Goal: Find contact information: Find contact information

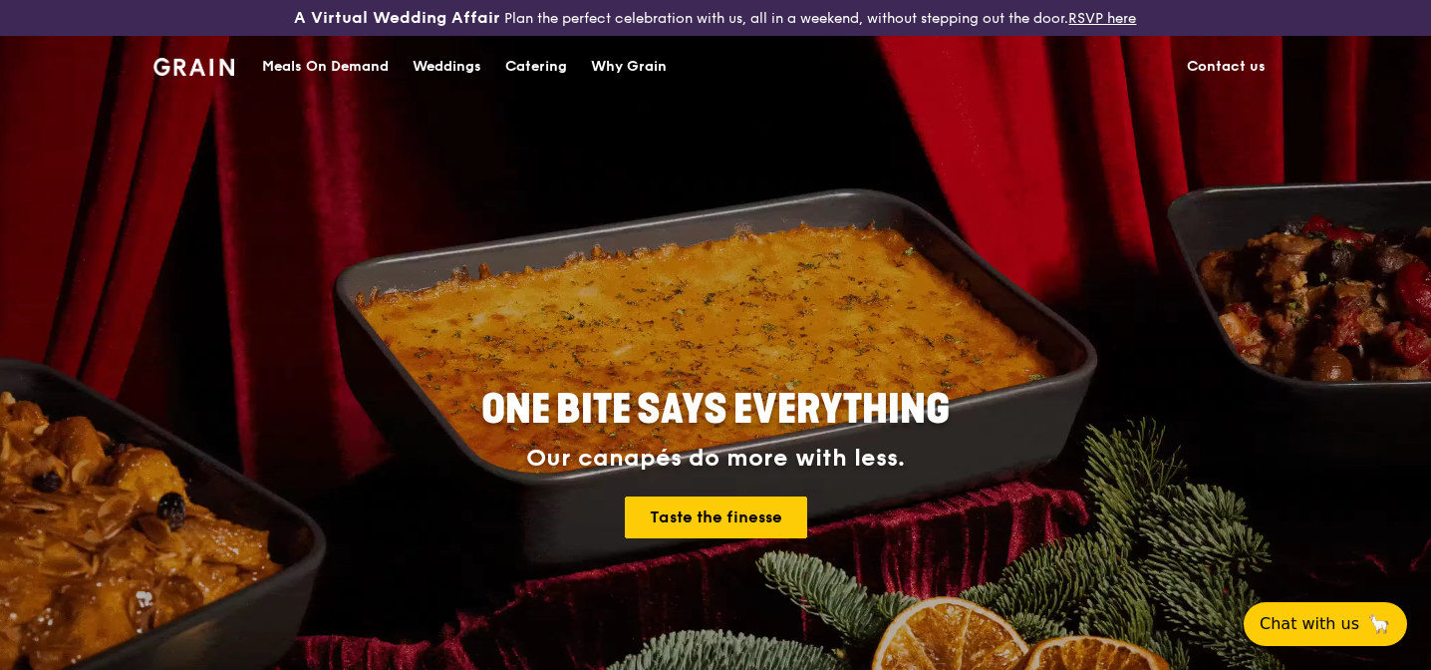
click at [738, 439] on div "ONE BITE SAYS EVERYTHING Our canapés do more with less. Taste the finesse" at bounding box center [715, 460] width 897 height 155
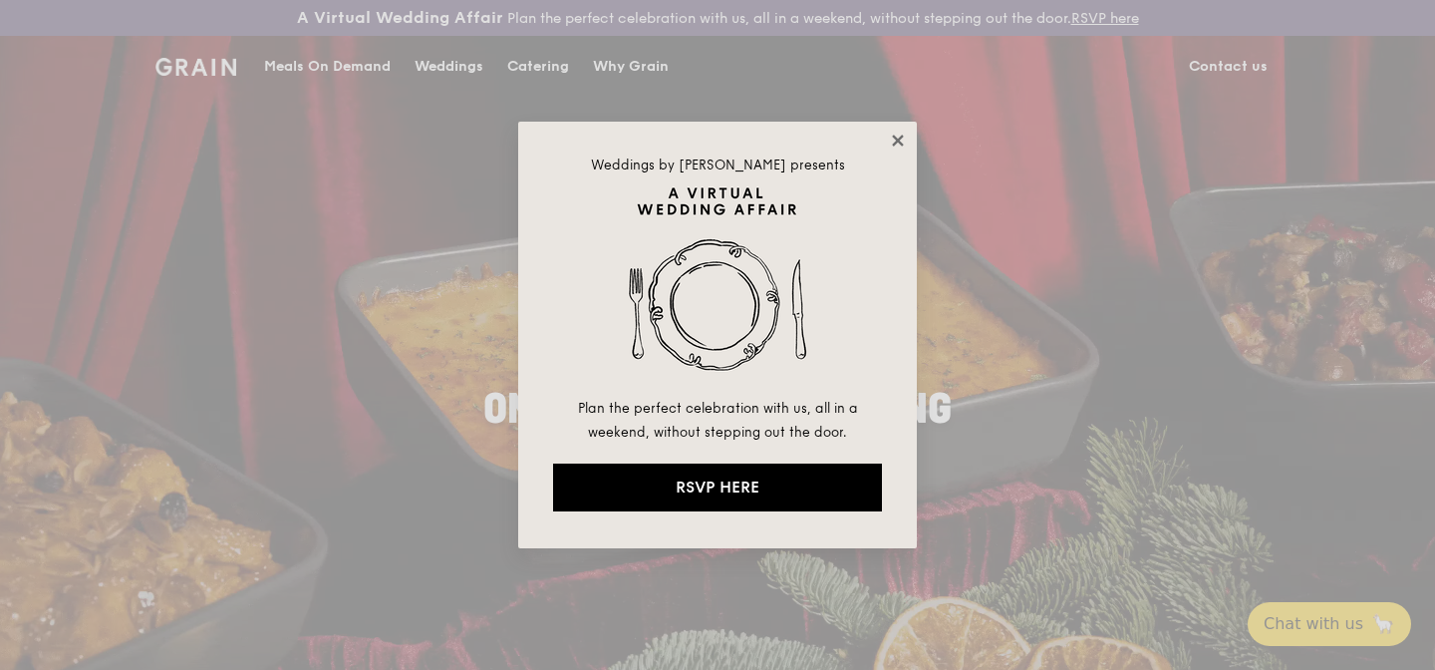
click at [902, 141] on icon at bounding box center [898, 141] width 18 height 18
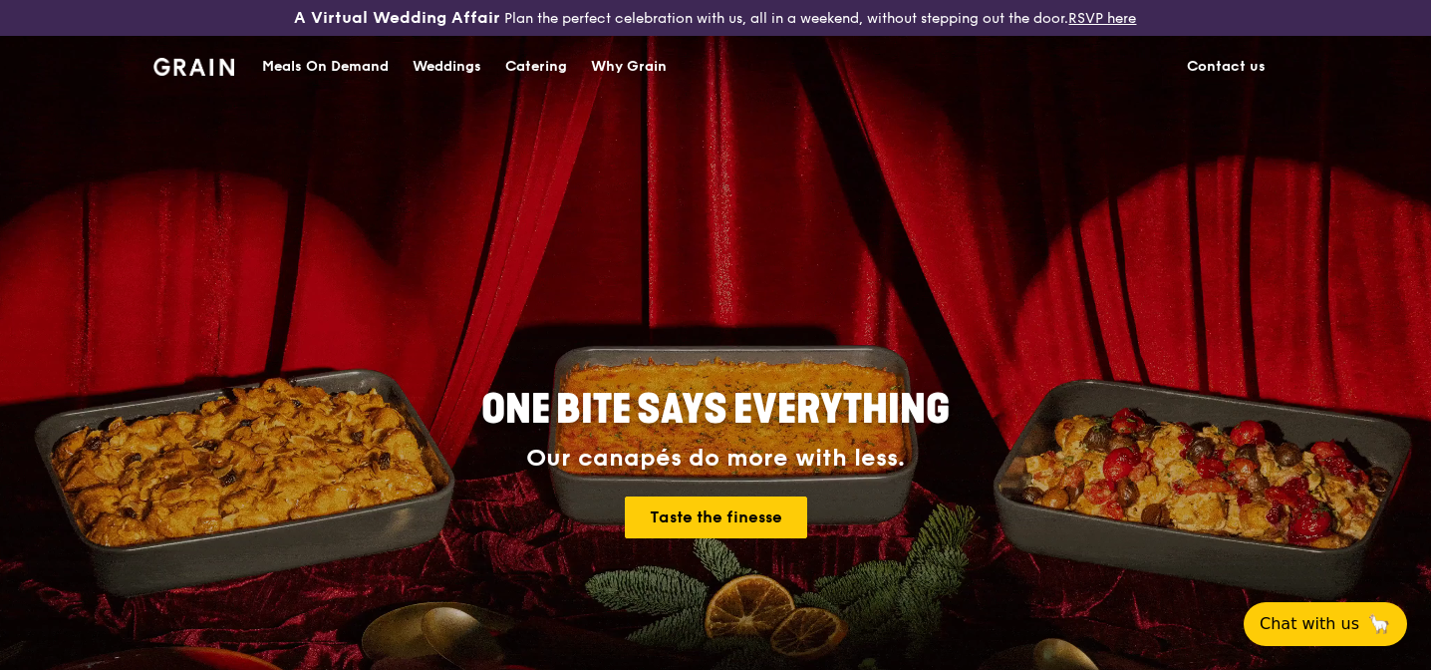
click at [1222, 59] on link "Contact us" at bounding box center [1226, 67] width 103 height 60
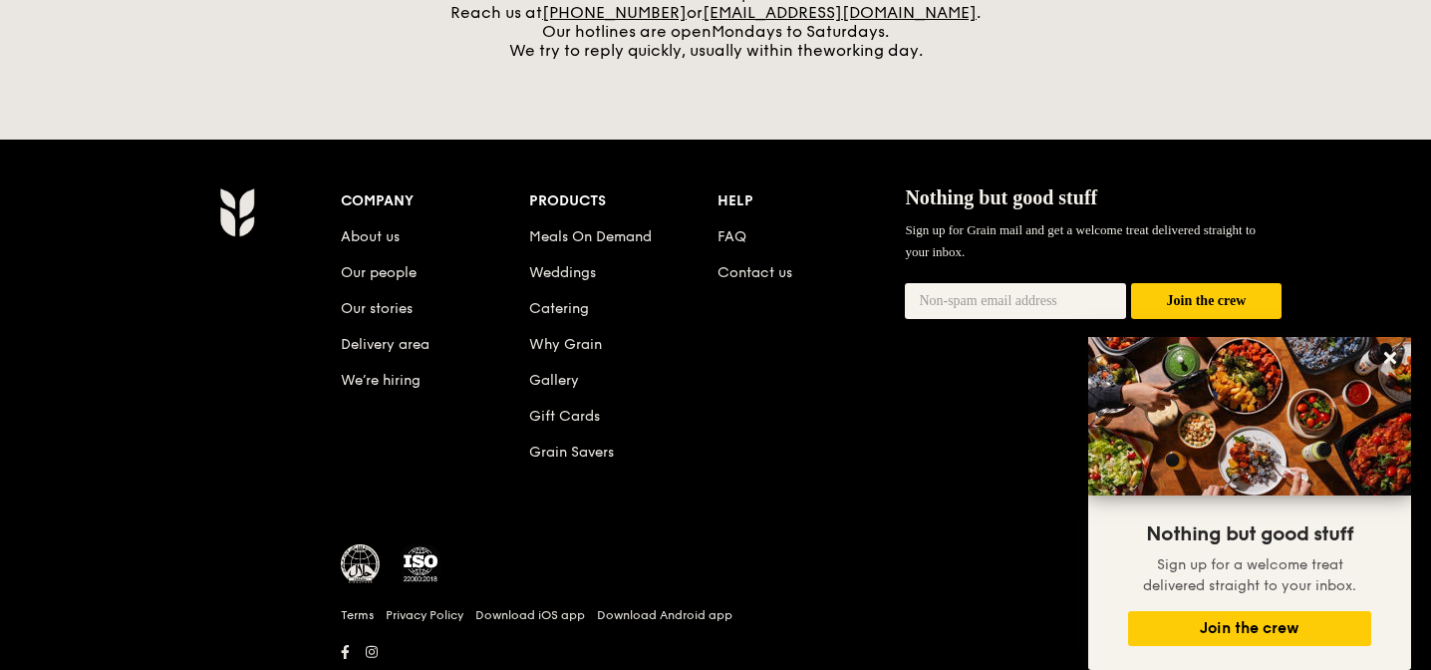
scroll to position [945, 0]
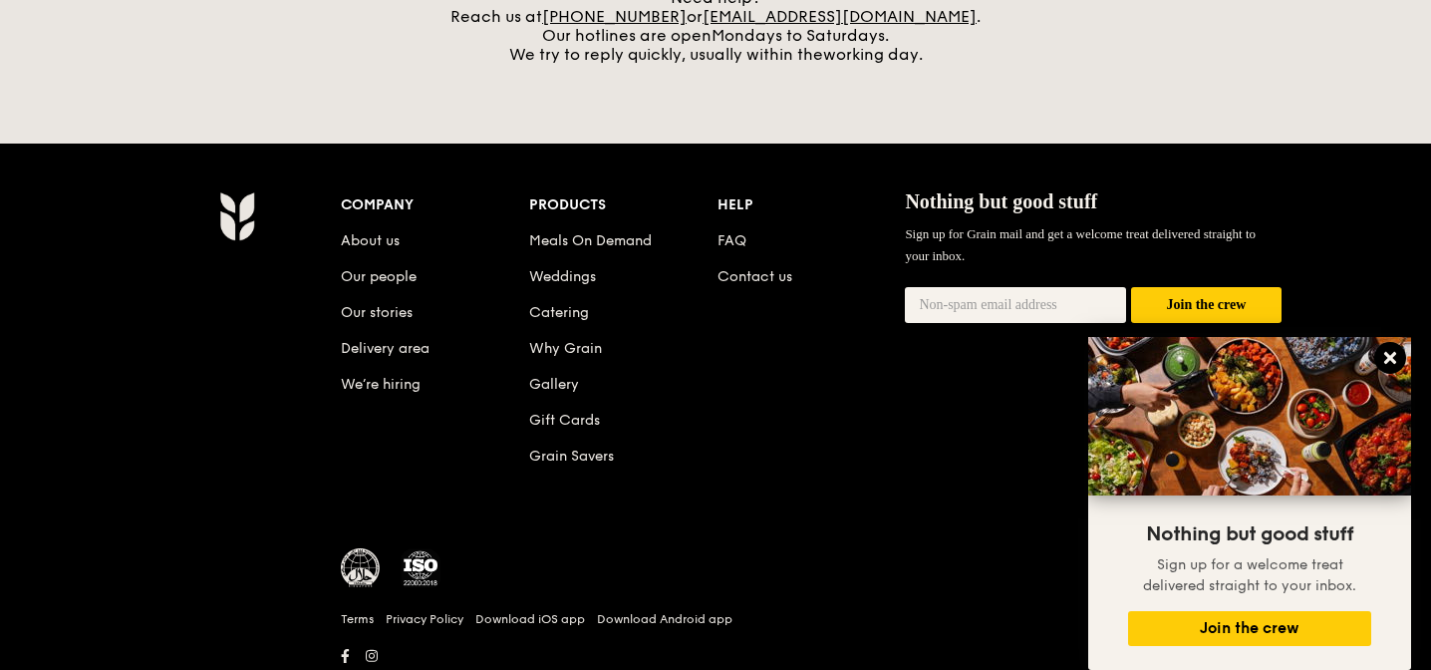
click at [1389, 357] on icon at bounding box center [1390, 358] width 12 height 12
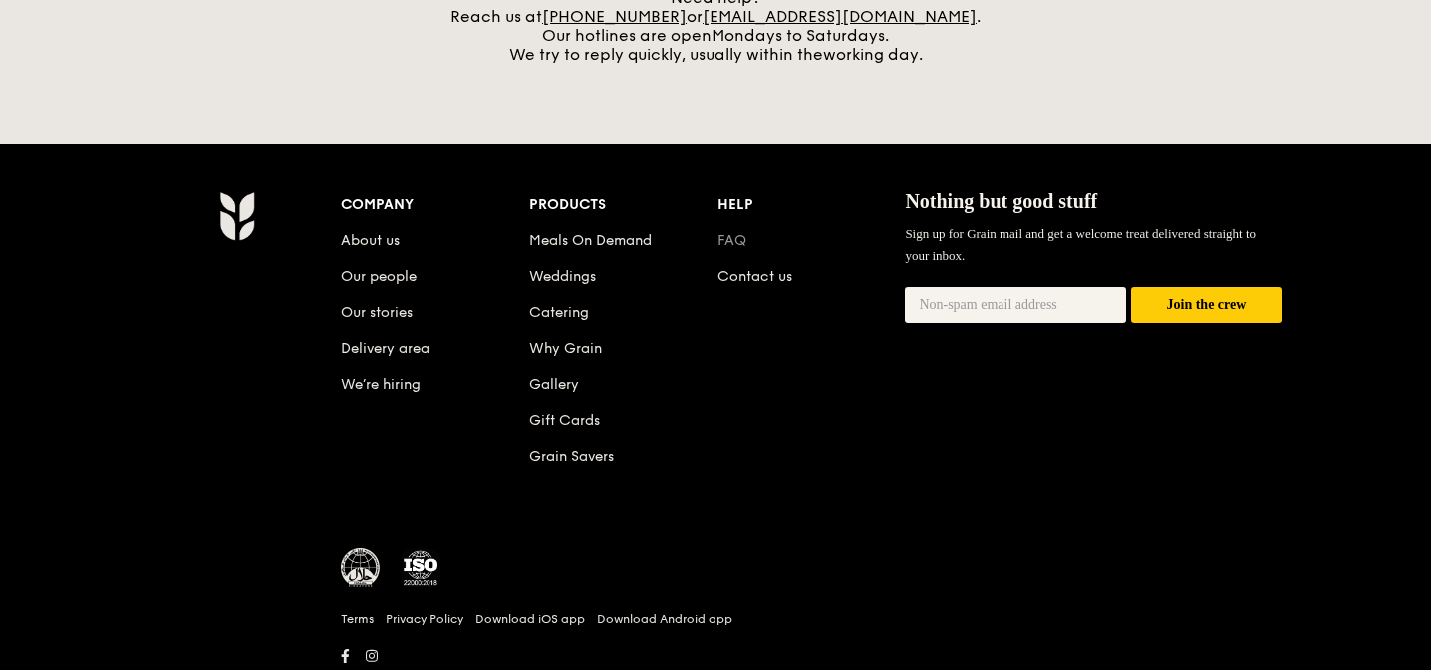
click at [736, 243] on link "FAQ" at bounding box center [732, 240] width 29 height 17
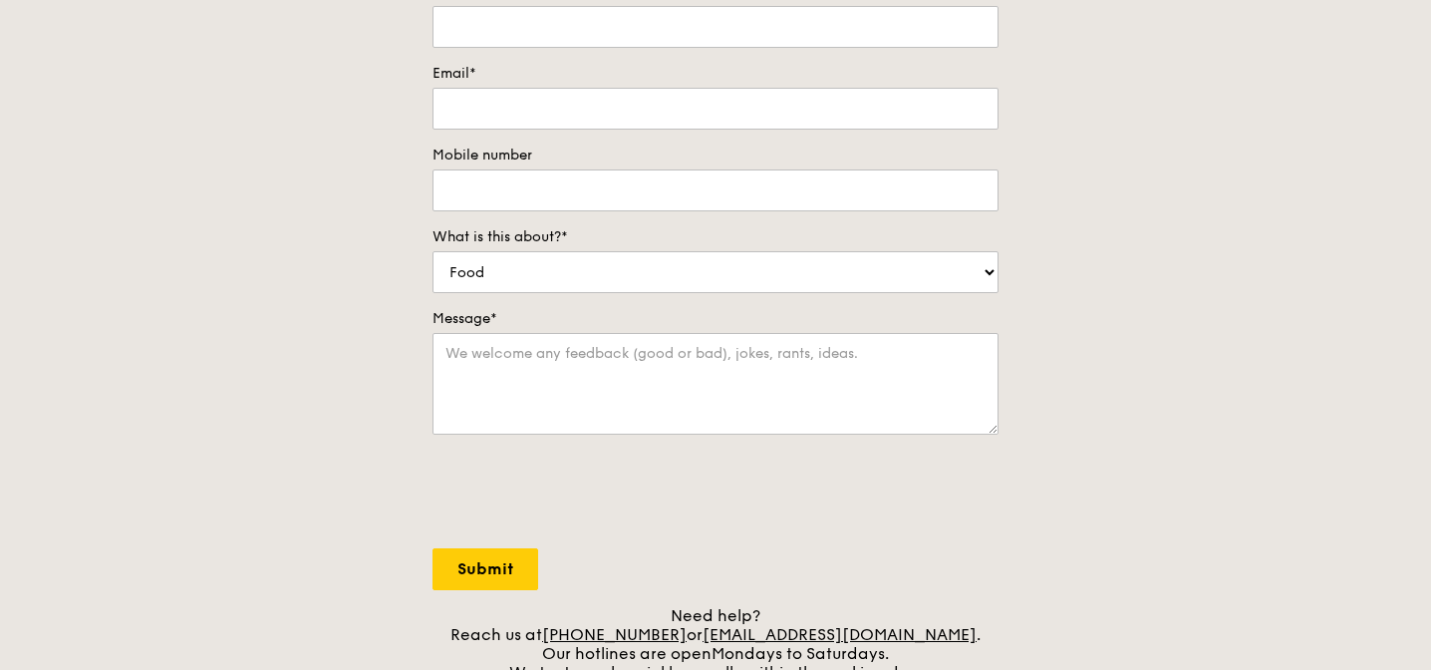
scroll to position [0, 0]
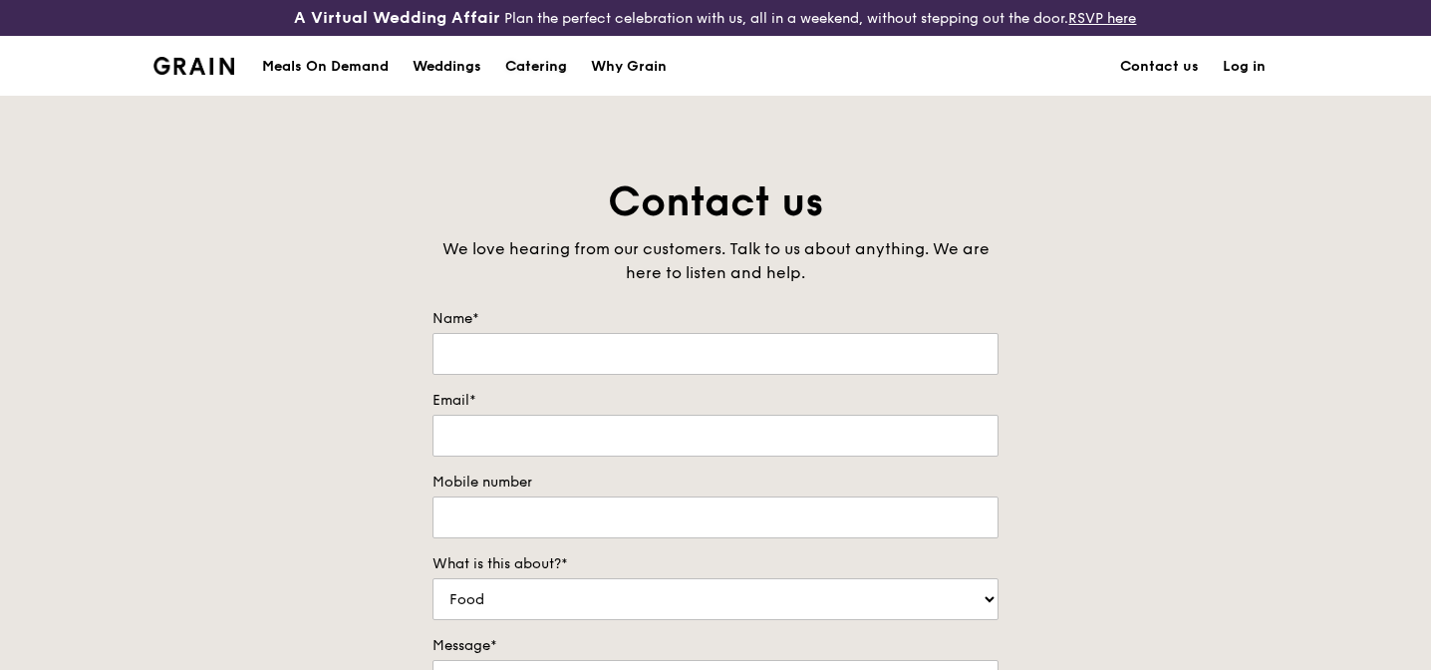
click at [522, 67] on div "Catering" at bounding box center [536, 67] width 62 height 60
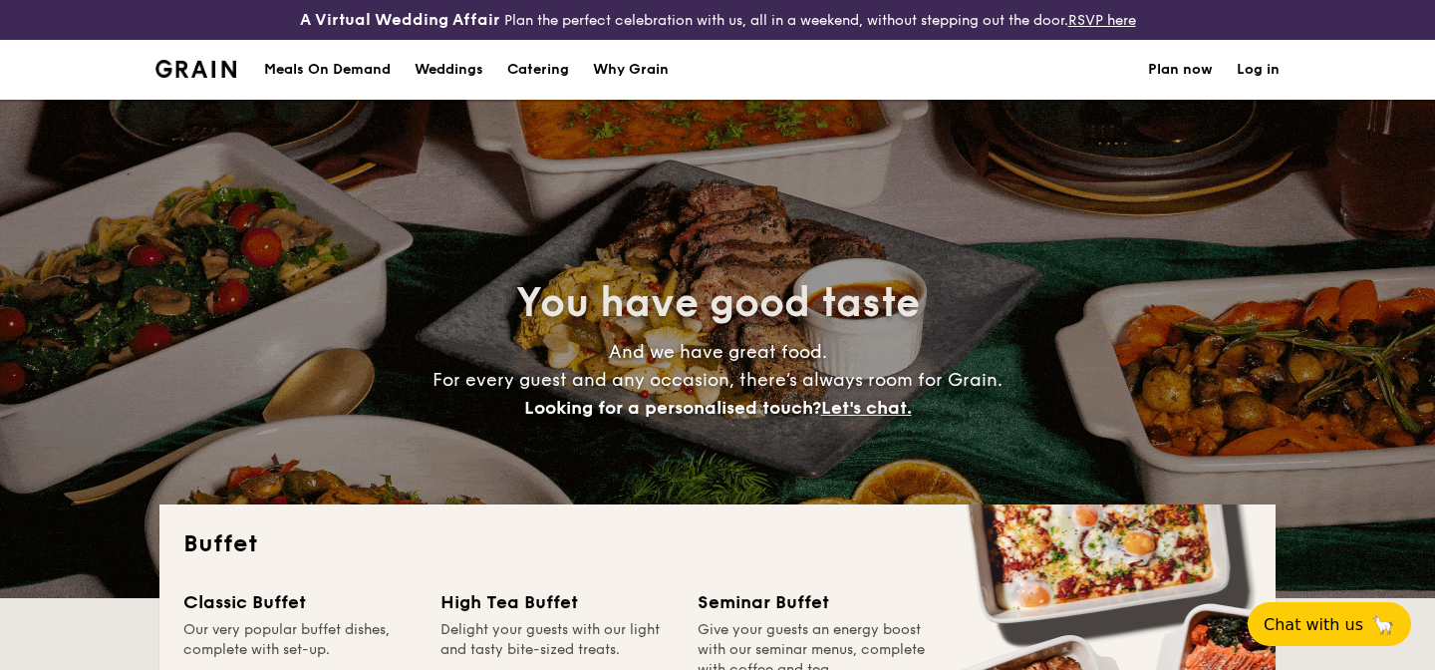
select select
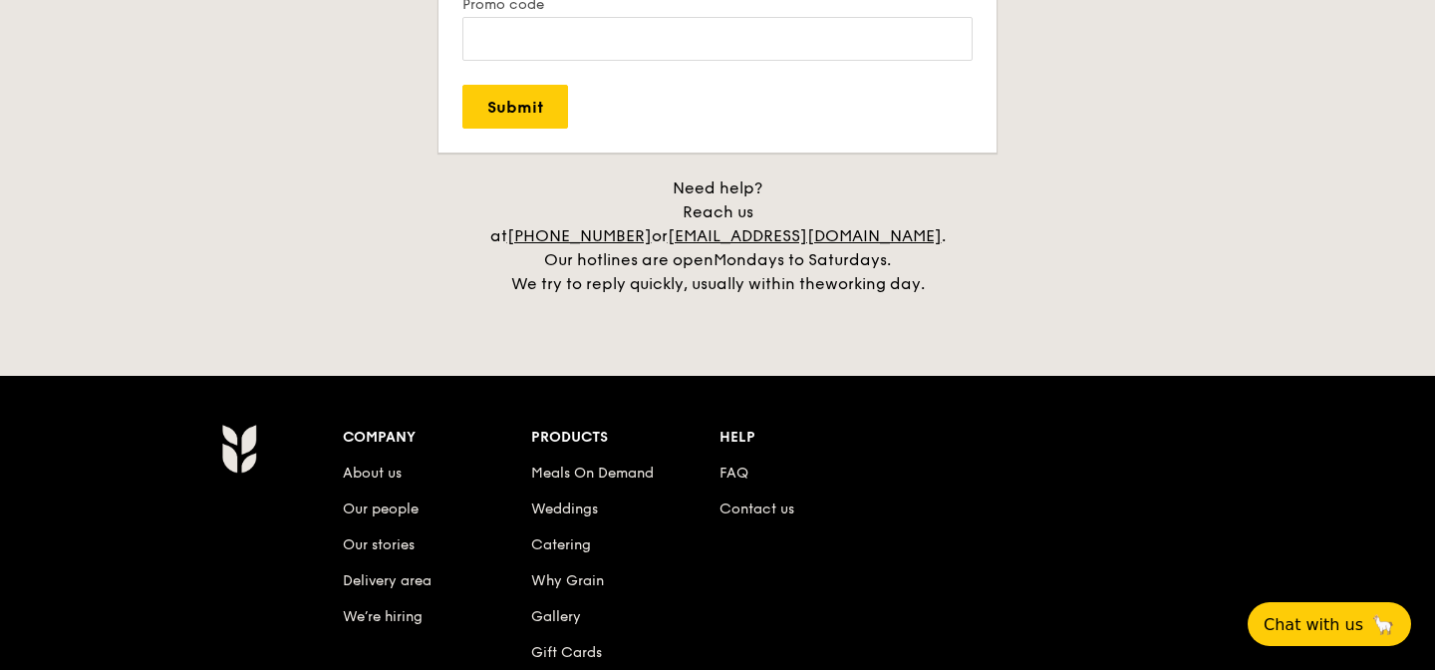
scroll to position [4372, 0]
